Goal: Information Seeking & Learning: Learn about a topic

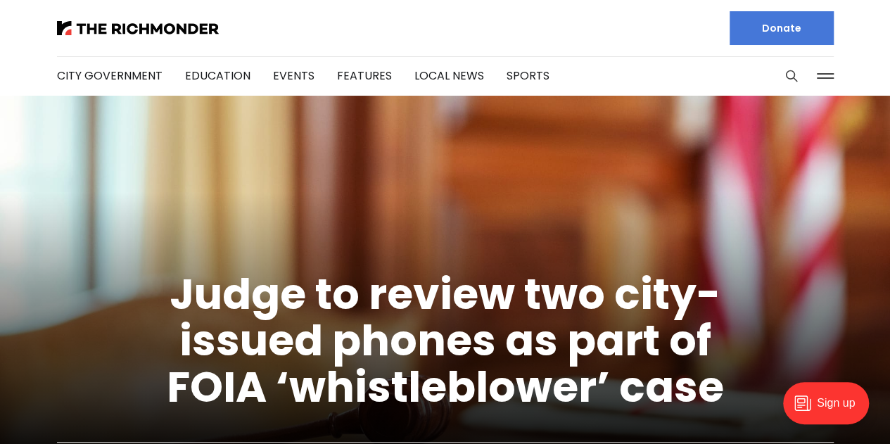
click at [442, 82] on link "Local News" at bounding box center [449, 76] width 70 height 16
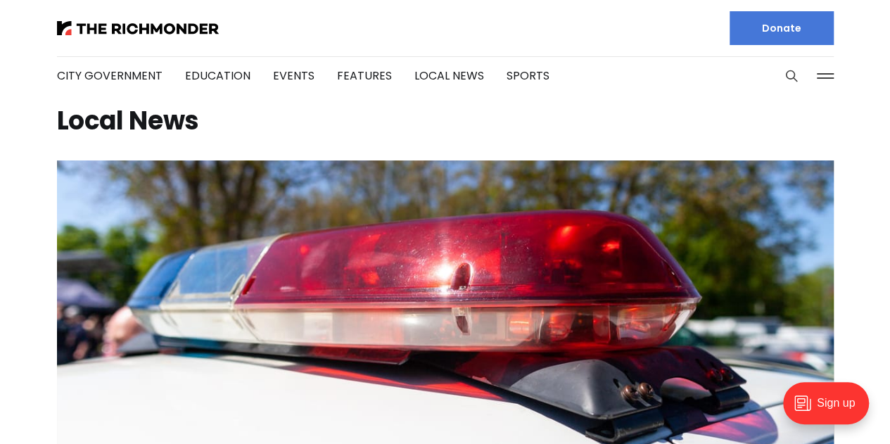
click at [138, 77] on link "City Government" at bounding box center [110, 76] width 106 height 16
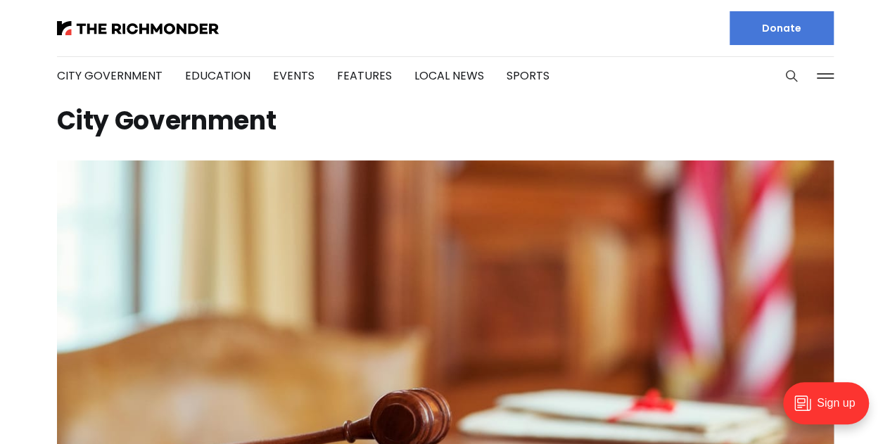
click at [363, 78] on link "Features" at bounding box center [364, 76] width 55 height 16
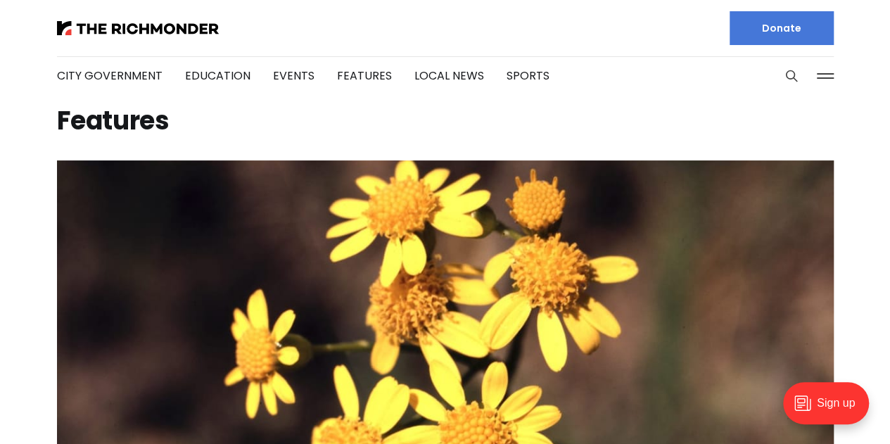
click at [98, 19] on div at bounding box center [245, 28] width 377 height 56
click at [111, 38] on li "City Government" at bounding box center [110, 76] width 106 height 76
click at [125, 27] on img at bounding box center [138, 28] width 162 height 14
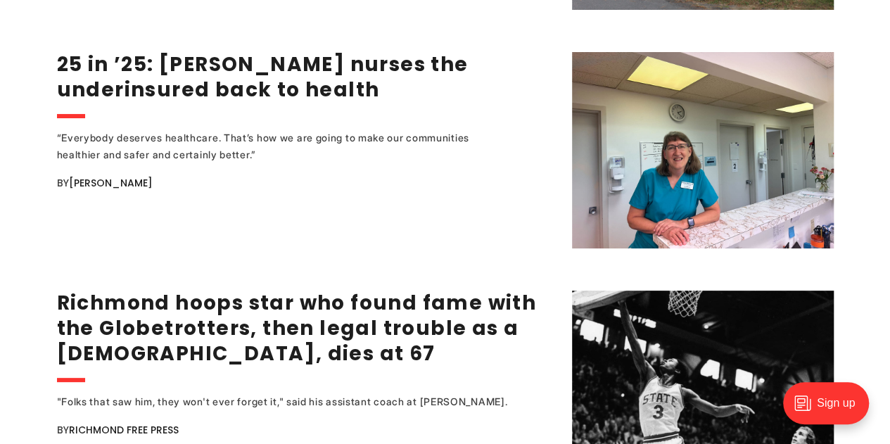
scroll to position [2701, 0]
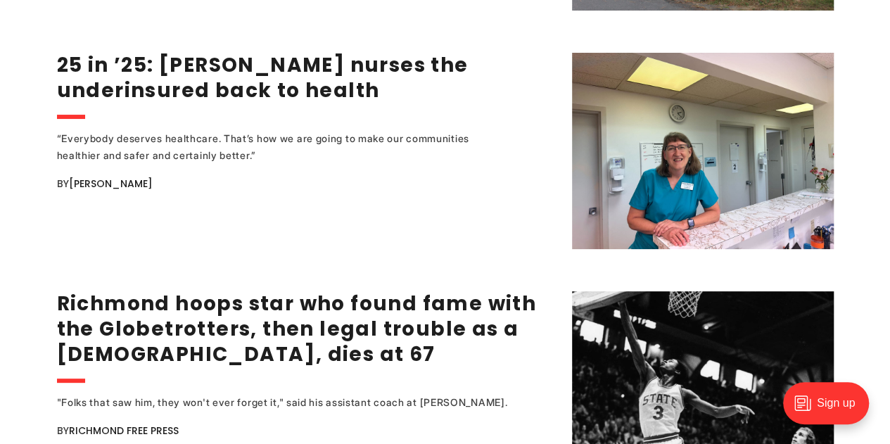
click at [253, 62] on link "25 in ’25: [PERSON_NAME] nurses the underinsured back to health" at bounding box center [263, 77] width 412 height 53
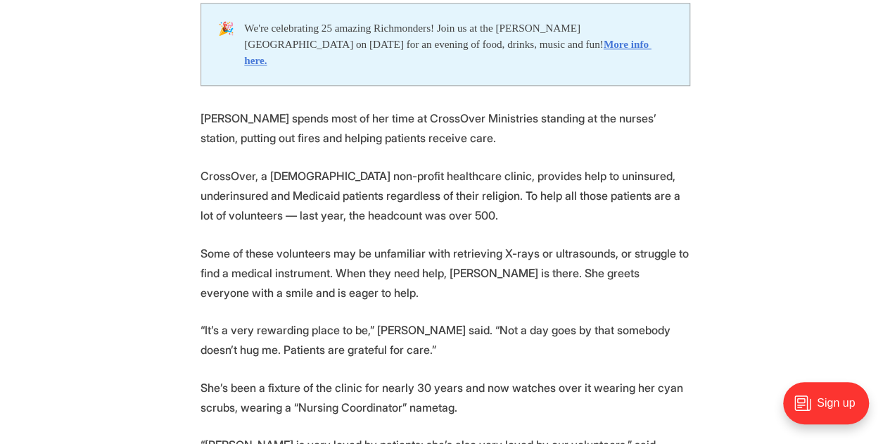
scroll to position [735, 0]
